Goal: Information Seeking & Learning: Find specific fact

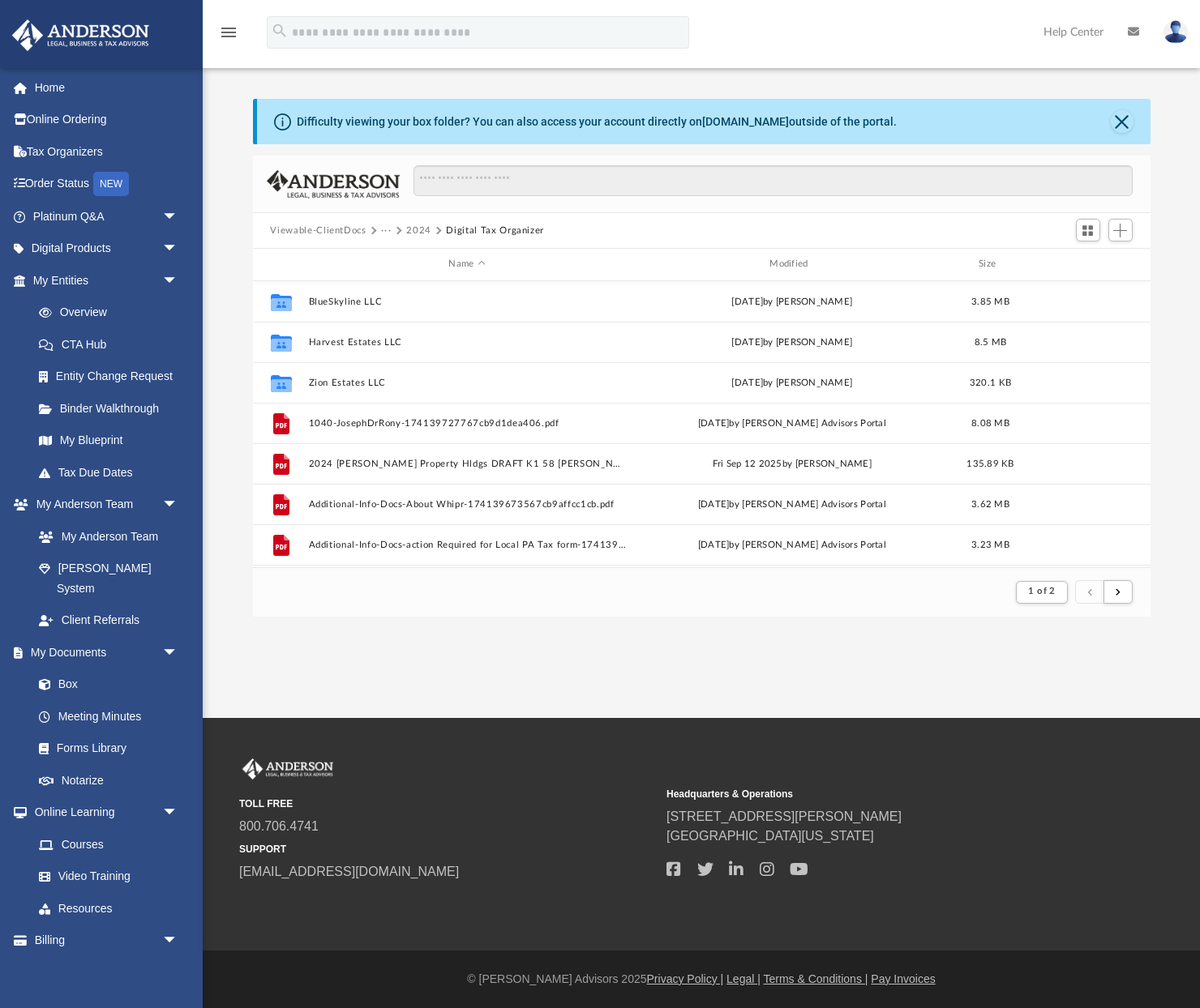
scroll to position [319, 897]
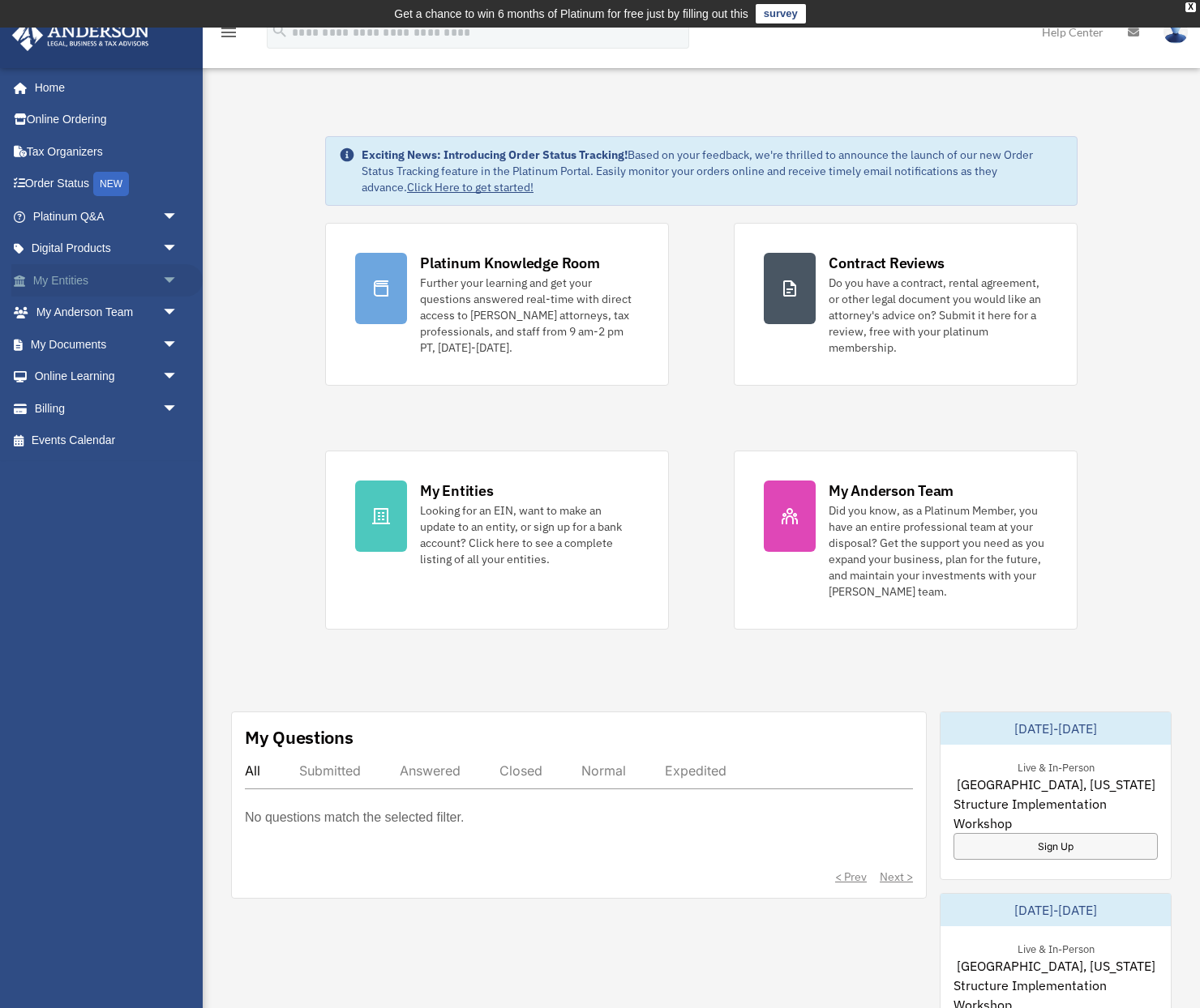
click at [92, 283] on link "My Entities arrow_drop_down" at bounding box center [106, 280] width 191 height 33
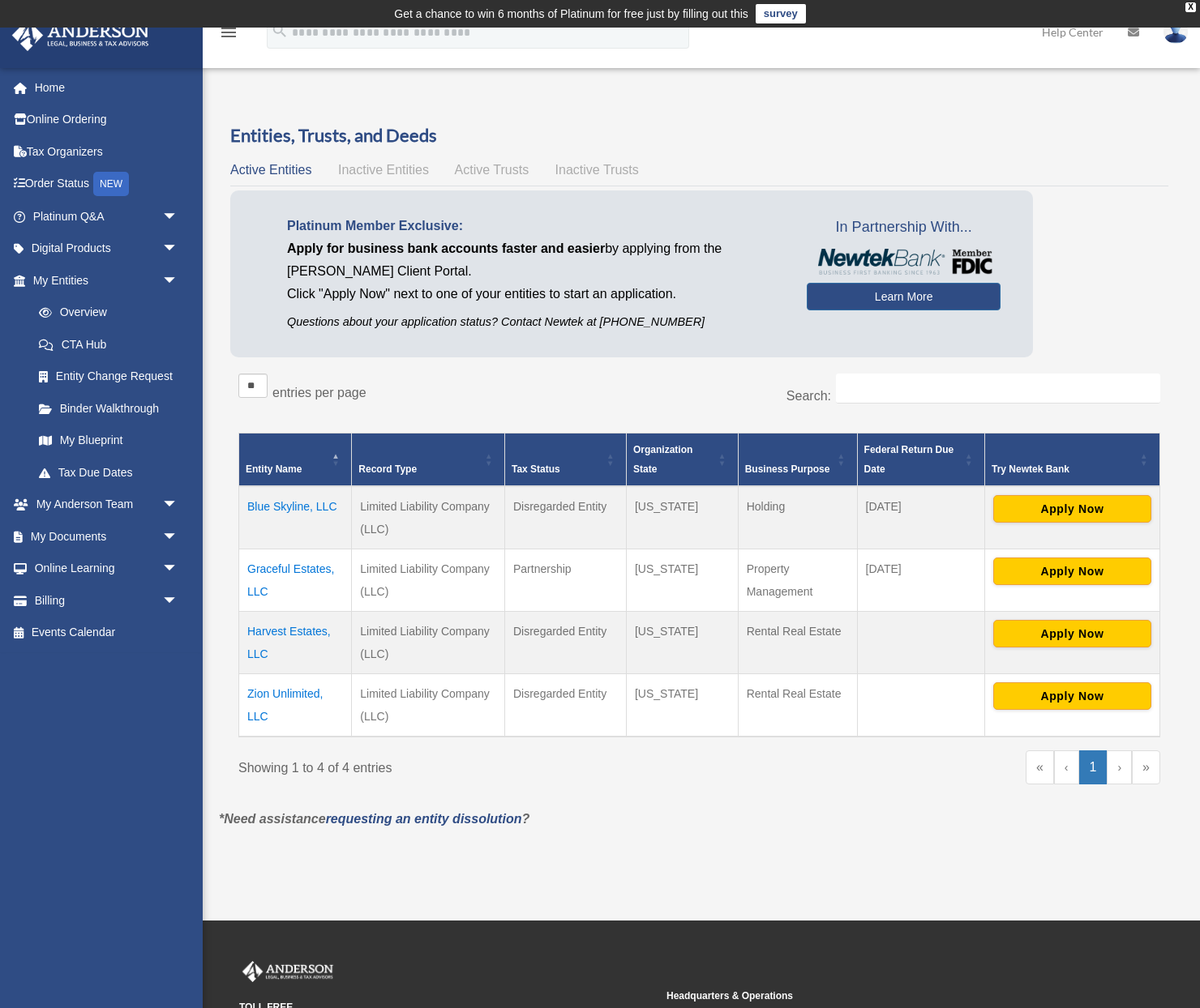
click at [611, 123] on div "Overview date_range Published on Last updated March 13, 2025 April 10, 2020 by …" at bounding box center [698, 489] width 984 height 770
click at [290, 571] on td "Graceful Estates, LLC" at bounding box center [296, 580] width 113 height 62
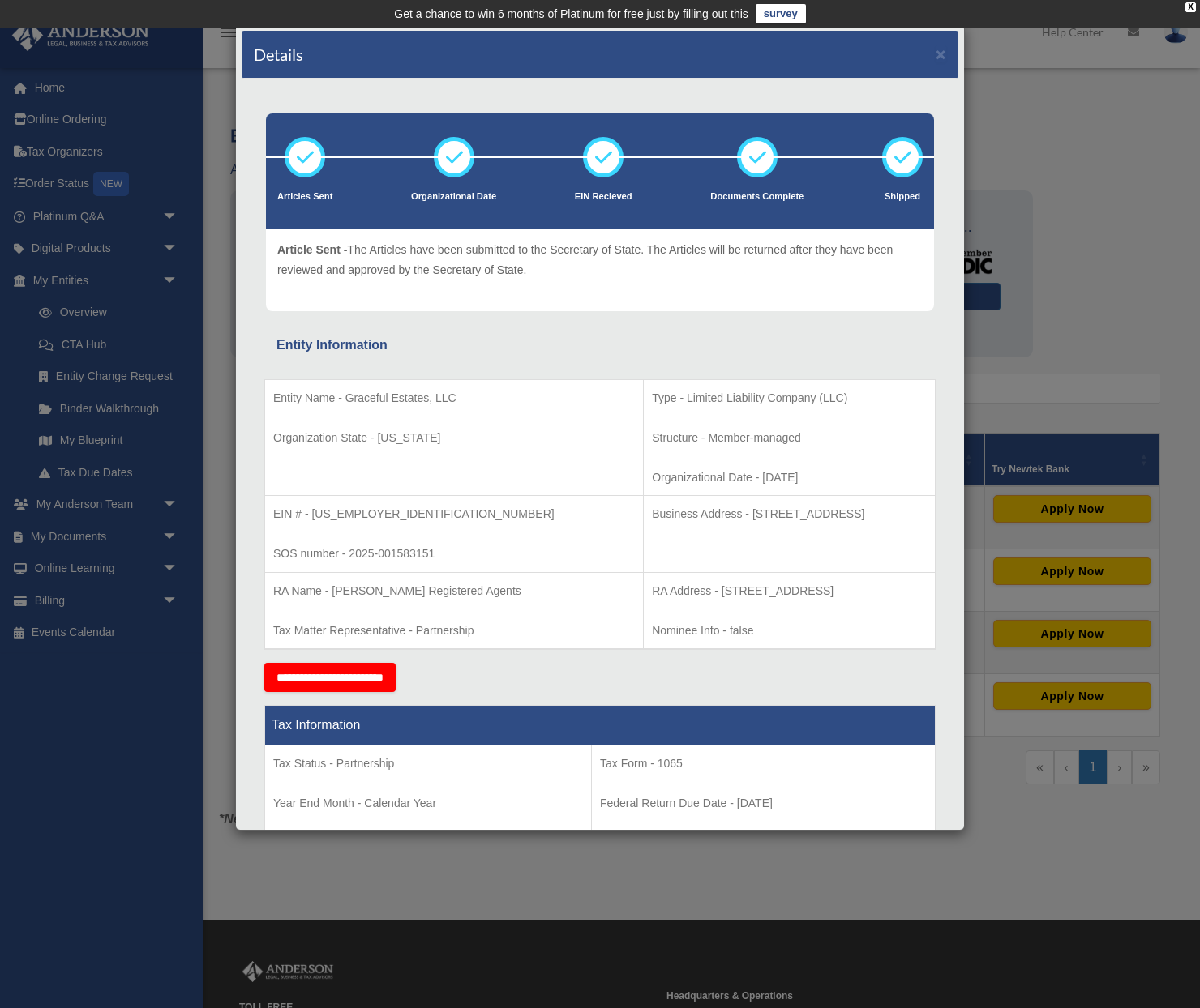
click at [1082, 197] on div "Details × Articles Sent Organizational Date" at bounding box center [600, 504] width 1200 height 1008
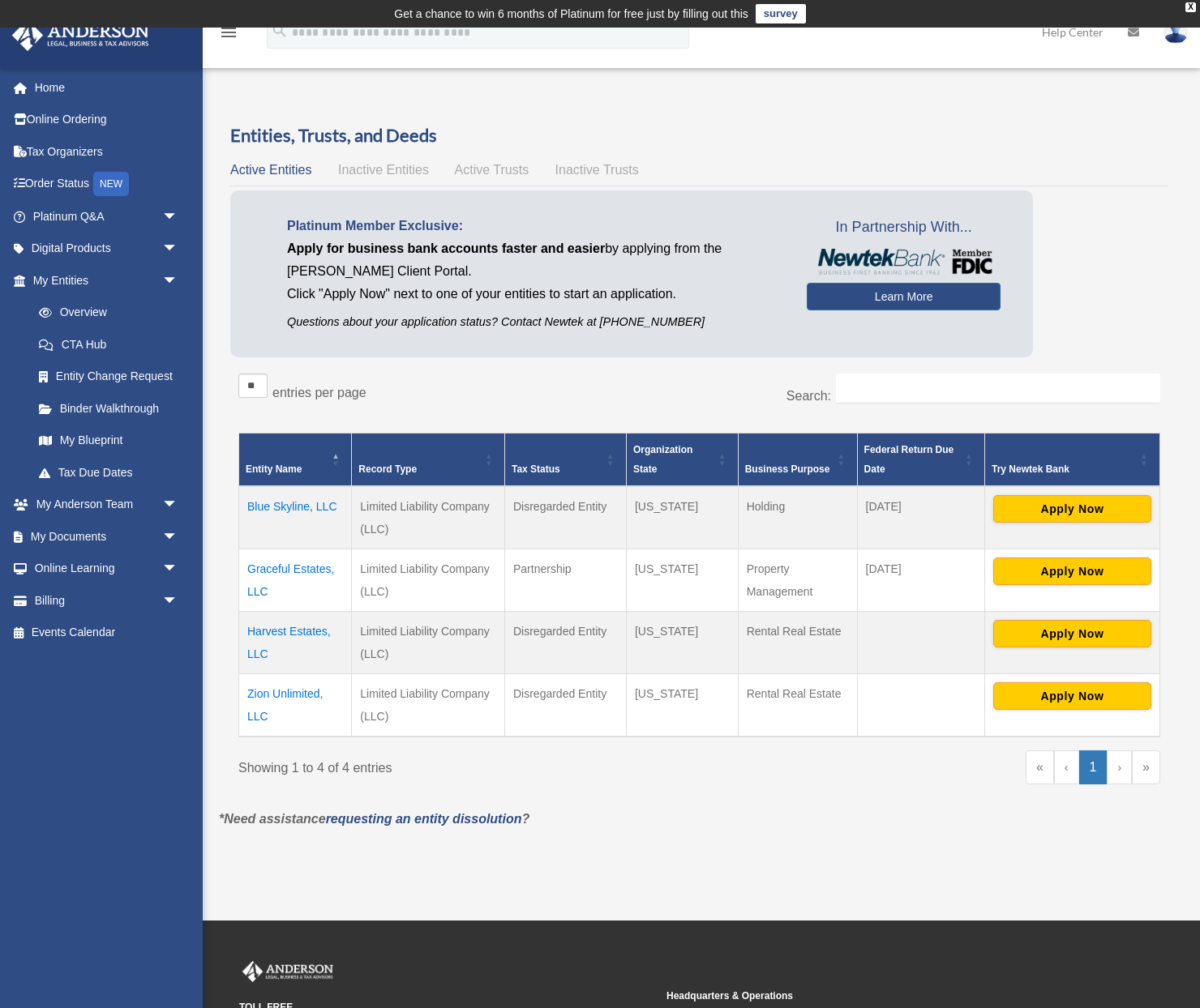
click at [314, 573] on td "Graceful Estates, LLC" at bounding box center [296, 580] width 113 height 62
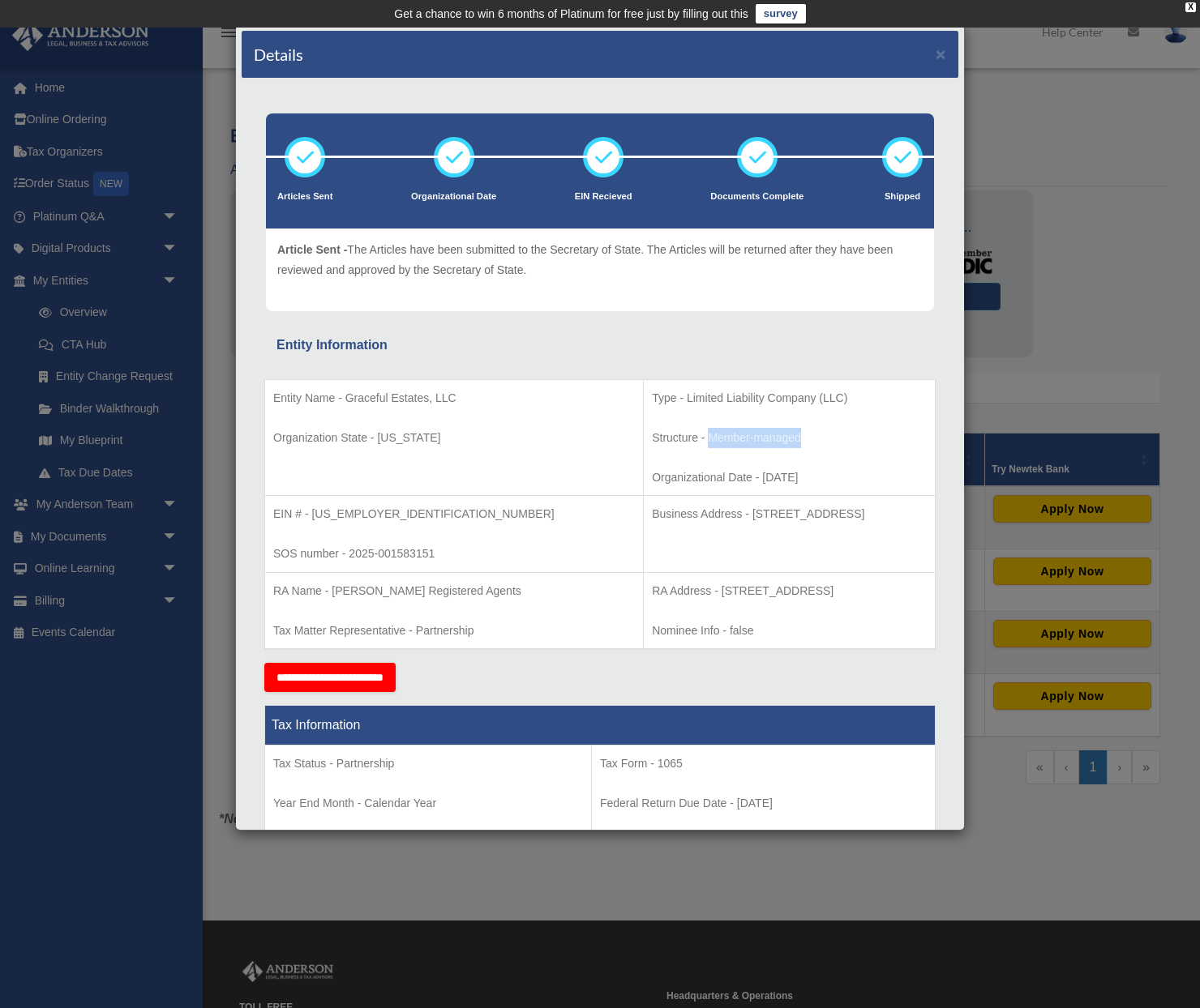
drag, startPoint x: 583, startPoint y: 436, endPoint x: 677, endPoint y: 442, distance: 94.2
click at [677, 442] on p "Structure - Member-managed" at bounding box center [789, 438] width 275 height 20
copy p "Member-managed"
click at [944, 53] on button "×" at bounding box center [940, 53] width 11 height 17
